Goal: Task Accomplishment & Management: Manage account settings

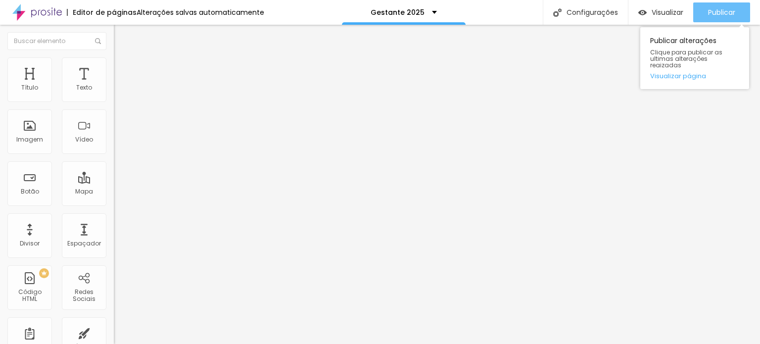
click at [712, 15] on span "Publicar" at bounding box center [721, 12] width 27 height 8
click at [741, 15] on button "Publicar" at bounding box center [721, 12] width 57 height 20
click at [719, 11] on span "Publicar" at bounding box center [721, 12] width 27 height 8
click at [716, 9] on span "Publicar" at bounding box center [721, 12] width 27 height 8
click at [723, 11] on span "Publicar" at bounding box center [721, 12] width 27 height 8
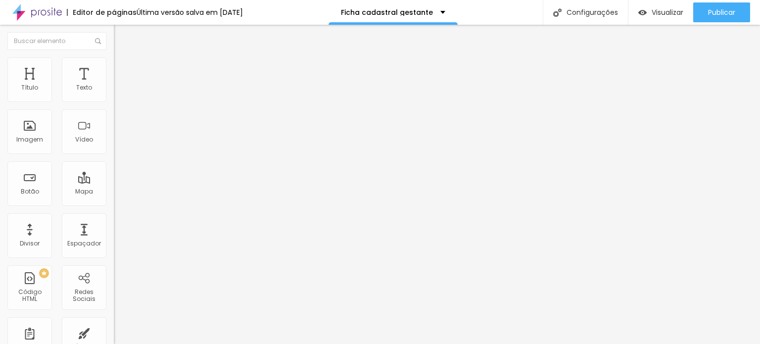
click at [114, 99] on span at bounding box center [117, 103] width 6 height 8
drag, startPoint x: 228, startPoint y: 229, endPoint x: 226, endPoint y: 208, distance: 21.4
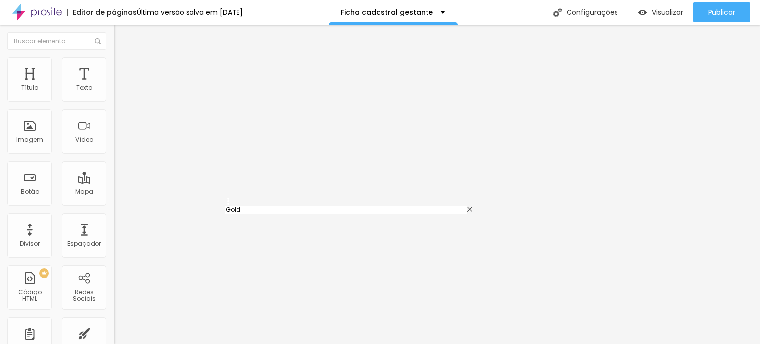
type input "Gold"
type input "Luxo"
click at [114, 100] on img at bounding box center [117, 103] width 6 height 6
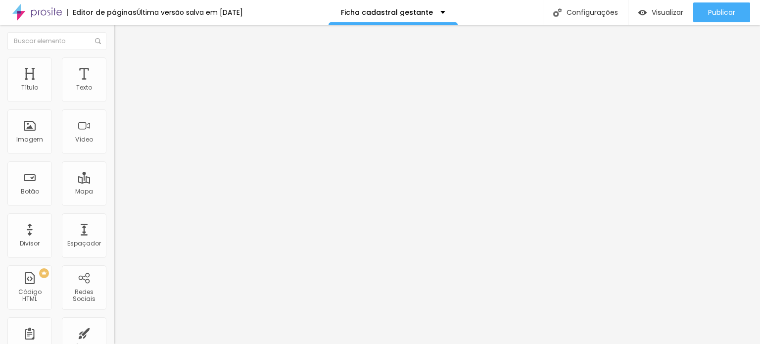
scroll to position [1251, 0]
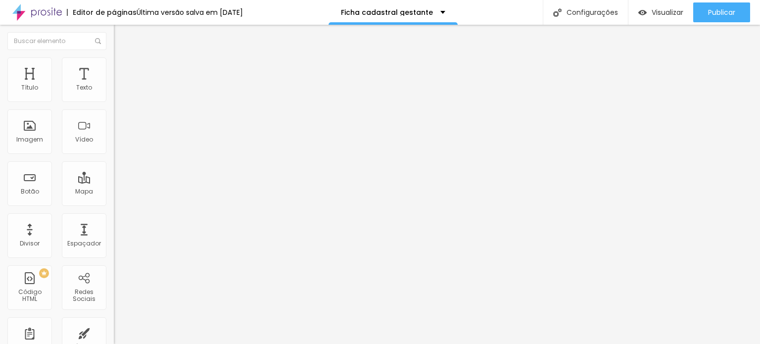
type input "Valor total à vista via PIX no fechamento do contrato"
drag, startPoint x: 283, startPoint y: 257, endPoint x: 249, endPoint y: 252, distance: 33.9
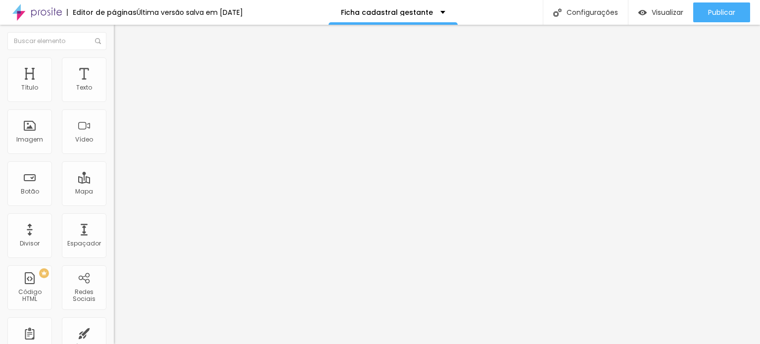
type input "Valor à vista com sinal via PIX + saldo pago no dia do ensaio por PIX ou espécie"
drag, startPoint x: 230, startPoint y: 257, endPoint x: 224, endPoint y: 210, distance: 47.3
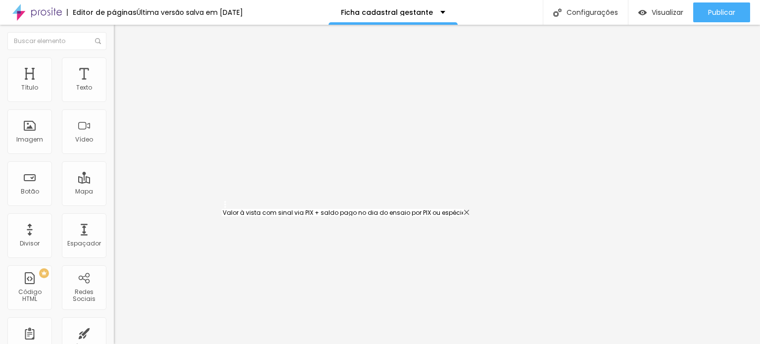
type input "Valor à vista com sinal via PIX + saldo pago no dia do ensaio por PIX ou espécie"
type input "Sinal via PIX + saldo parcelado em até 10 vezes sem juros no cartão de crédito …"
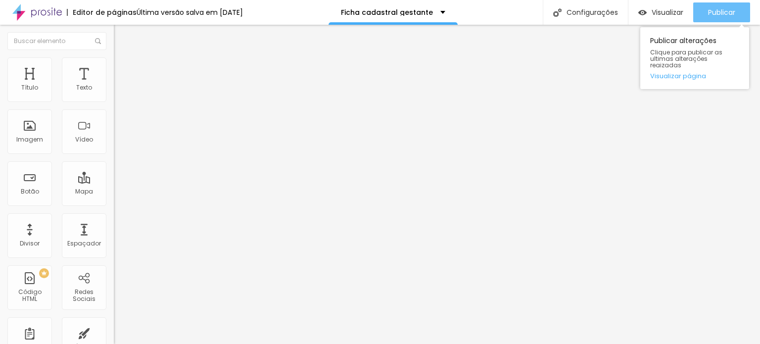
click at [733, 11] on span "Publicar" at bounding box center [721, 12] width 27 height 8
click at [727, 13] on span "Publicar" at bounding box center [721, 12] width 27 height 8
click at [723, 9] on span "Publicar" at bounding box center [721, 12] width 27 height 8
click at [728, 11] on span "Publicar" at bounding box center [721, 12] width 27 height 8
click at [718, 3] on div "Publicar" at bounding box center [721, 12] width 27 height 20
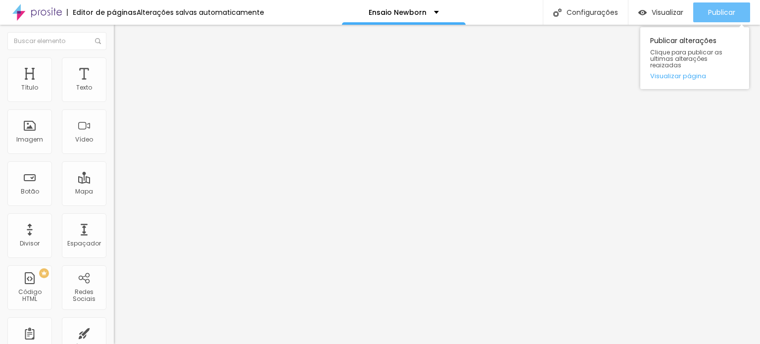
drag, startPoint x: 724, startPoint y: 14, endPoint x: 695, endPoint y: 17, distance: 29.9
click at [724, 14] on span "Publicar" at bounding box center [721, 12] width 27 height 8
click at [724, 15] on span "Publicar" at bounding box center [721, 12] width 27 height 8
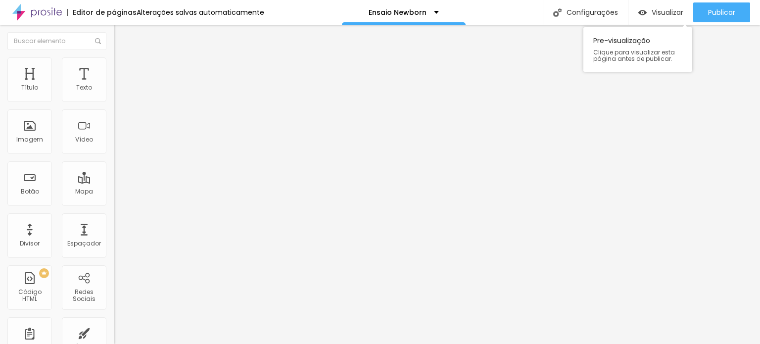
drag, startPoint x: 725, startPoint y: 11, endPoint x: 665, endPoint y: 1, distance: 60.7
click at [725, 11] on span "Publicar" at bounding box center [721, 12] width 27 height 8
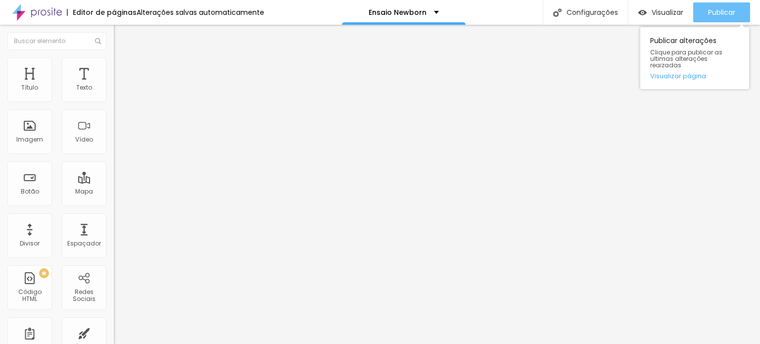
click at [723, 12] on span "Publicar" at bounding box center [721, 12] width 27 height 8
click at [717, 13] on span "Publicar" at bounding box center [721, 12] width 27 height 8
click at [726, 13] on span "Publicar" at bounding box center [721, 12] width 27 height 8
click at [724, 5] on div "Publicar" at bounding box center [721, 12] width 27 height 20
click at [741, 9] on button "Publicar" at bounding box center [721, 12] width 57 height 20
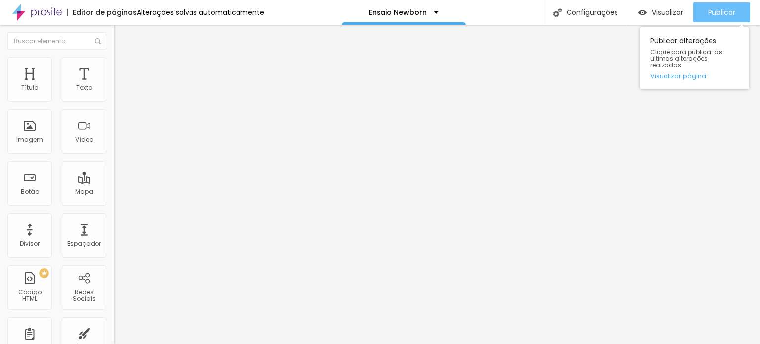
click at [726, 9] on span "Publicar" at bounding box center [721, 12] width 27 height 8
click at [721, 15] on span "Publicar" at bounding box center [721, 12] width 27 height 8
click at [716, 5] on div "Publicar" at bounding box center [721, 12] width 27 height 20
click at [731, 17] on div "Publicar" at bounding box center [721, 12] width 27 height 20
click at [726, 14] on span "Publicar" at bounding box center [721, 12] width 27 height 8
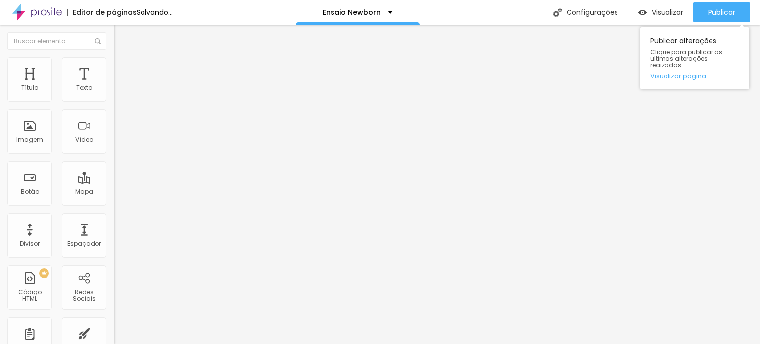
drag, startPoint x: 720, startPoint y: 12, endPoint x: 706, endPoint y: 49, distance: 39.6
click at [720, 14] on span "Publicar" at bounding box center [721, 12] width 27 height 8
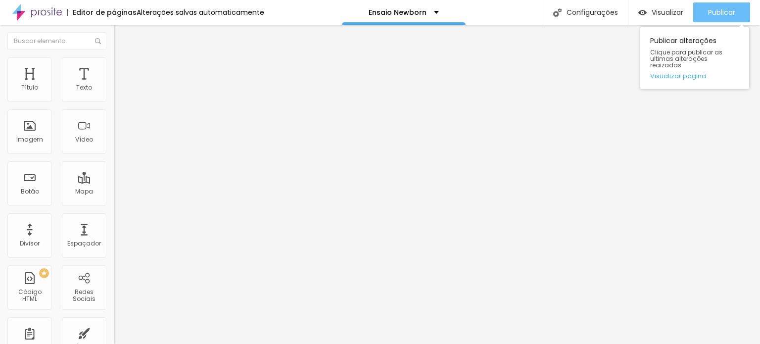
click at [725, 11] on span "Publicar" at bounding box center [721, 12] width 27 height 8
click at [716, 13] on span "Publicar" at bounding box center [721, 12] width 27 height 8
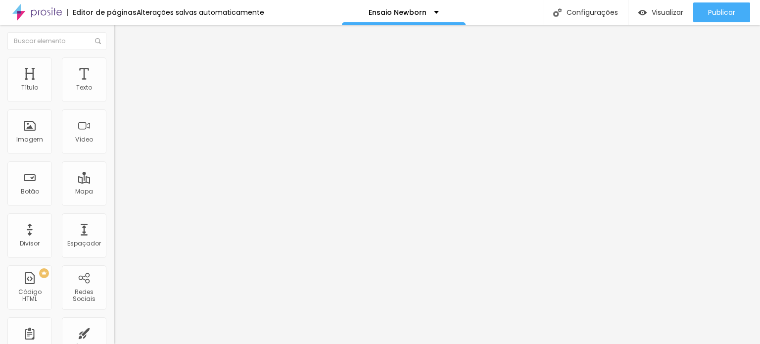
click at [123, 68] on span "Avançado" at bounding box center [139, 64] width 33 height 8
type input "5"
type input "1"
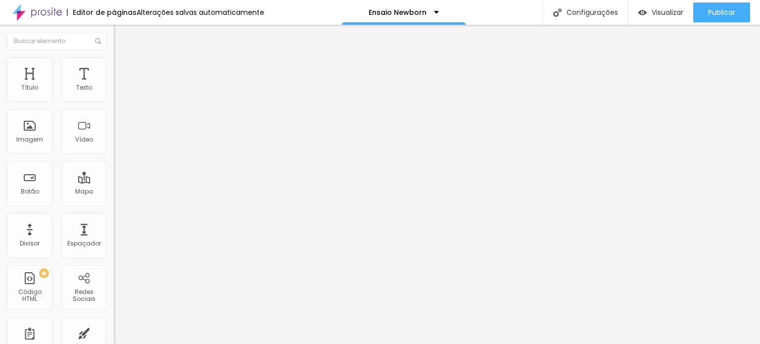
type input "0"
type input "2"
type input "19"
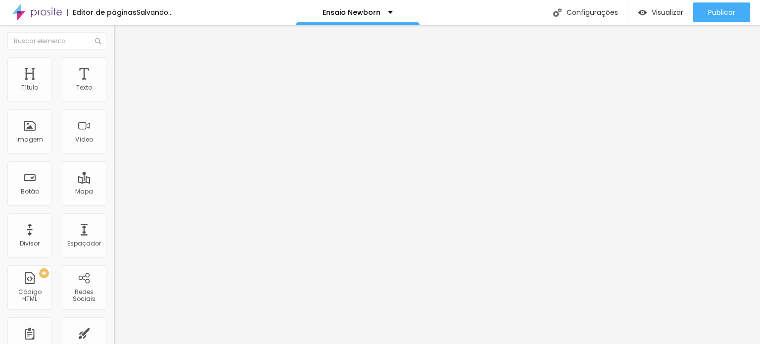
type input "19"
type input "24"
type input "28"
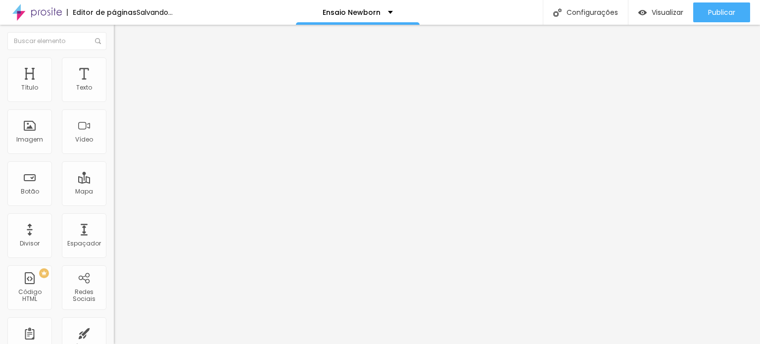
type input "30"
type input "31"
type input "34"
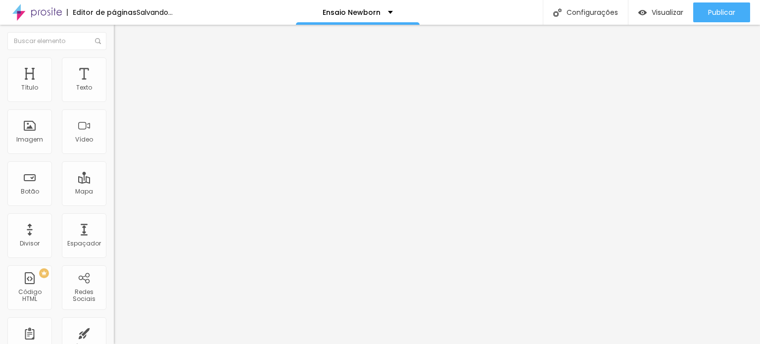
type input "34"
type input "35"
type input "36"
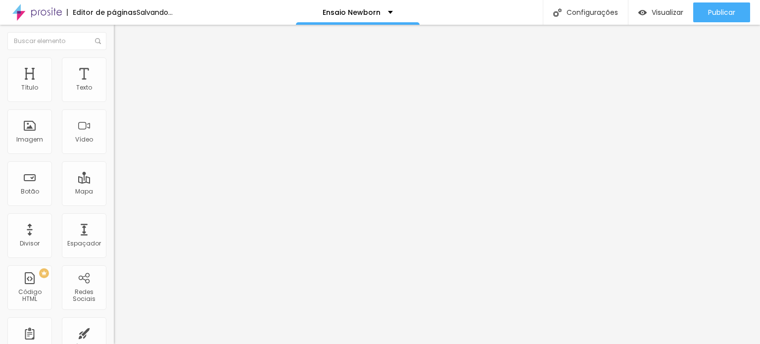
type input "39"
type input "40"
drag, startPoint x: 28, startPoint y: 96, endPoint x: 44, endPoint y: 99, distance: 16.6
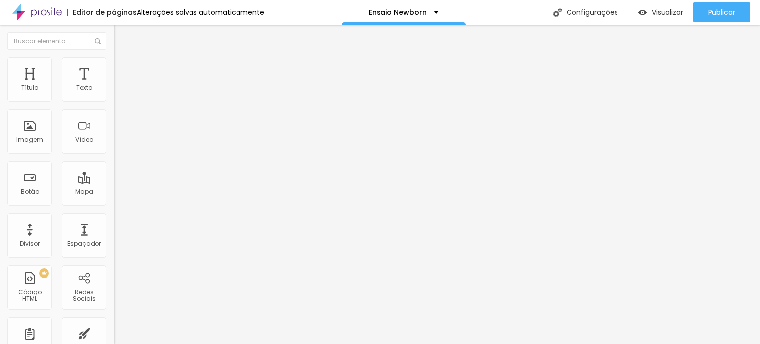
type input "40"
click at [114, 182] on input "range" at bounding box center [146, 186] width 64 height 8
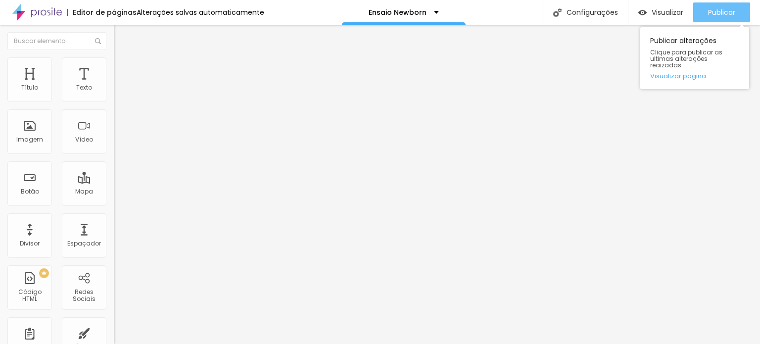
click at [736, 12] on button "Publicar" at bounding box center [721, 12] width 57 height 20
